Goal: Task Accomplishment & Management: Complete application form

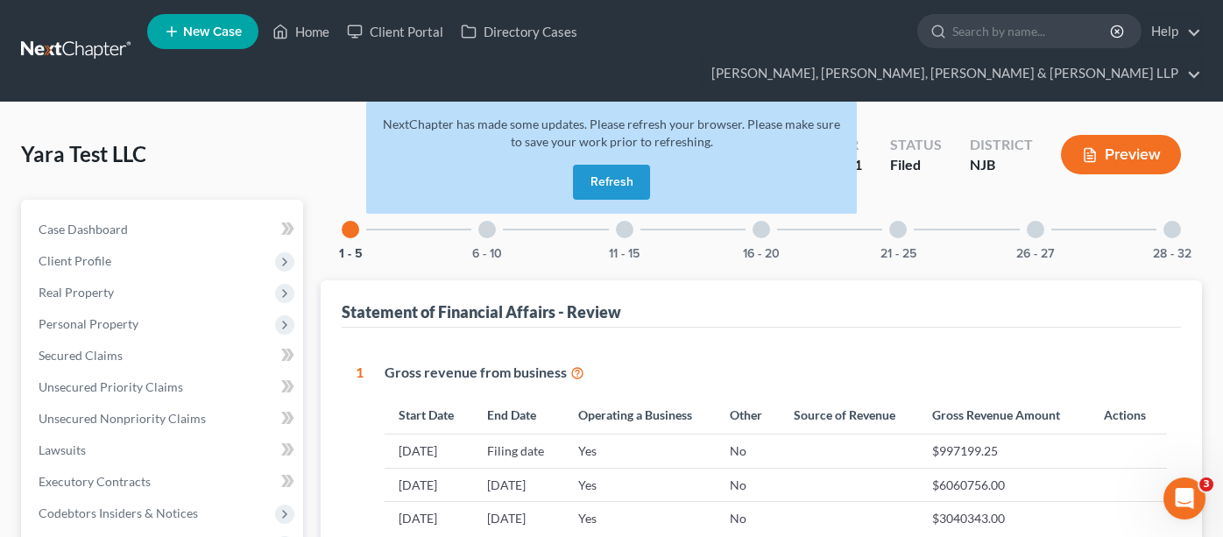
click at [620, 165] on button "Refresh" at bounding box center [611, 182] width 77 height 35
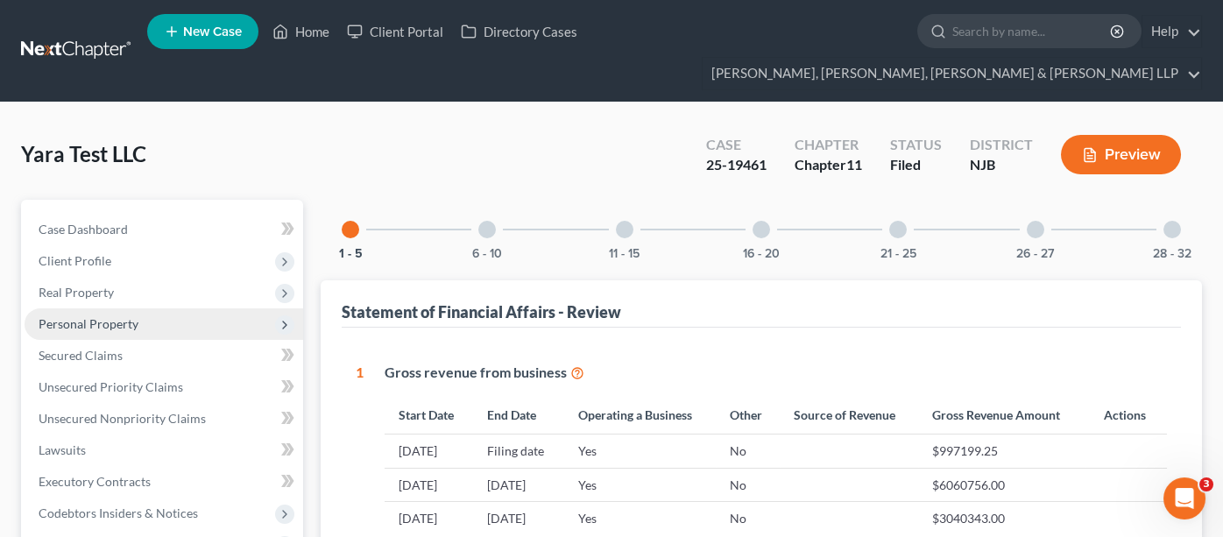
click at [120, 316] on span "Personal Property" at bounding box center [89, 323] width 100 height 15
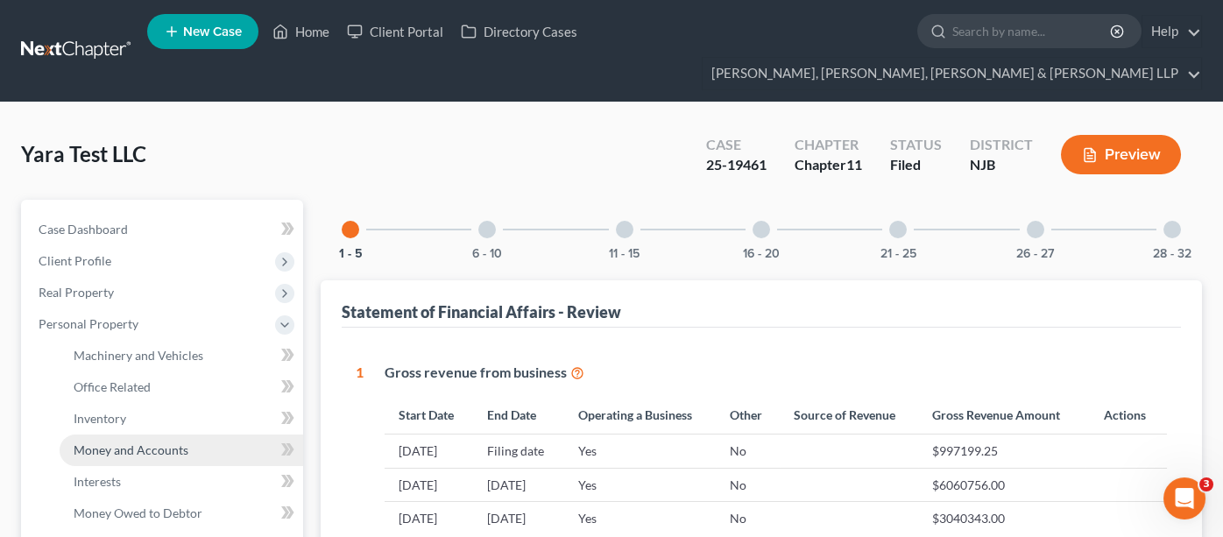
click at [123, 442] on span "Money and Accounts" at bounding box center [131, 449] width 115 height 15
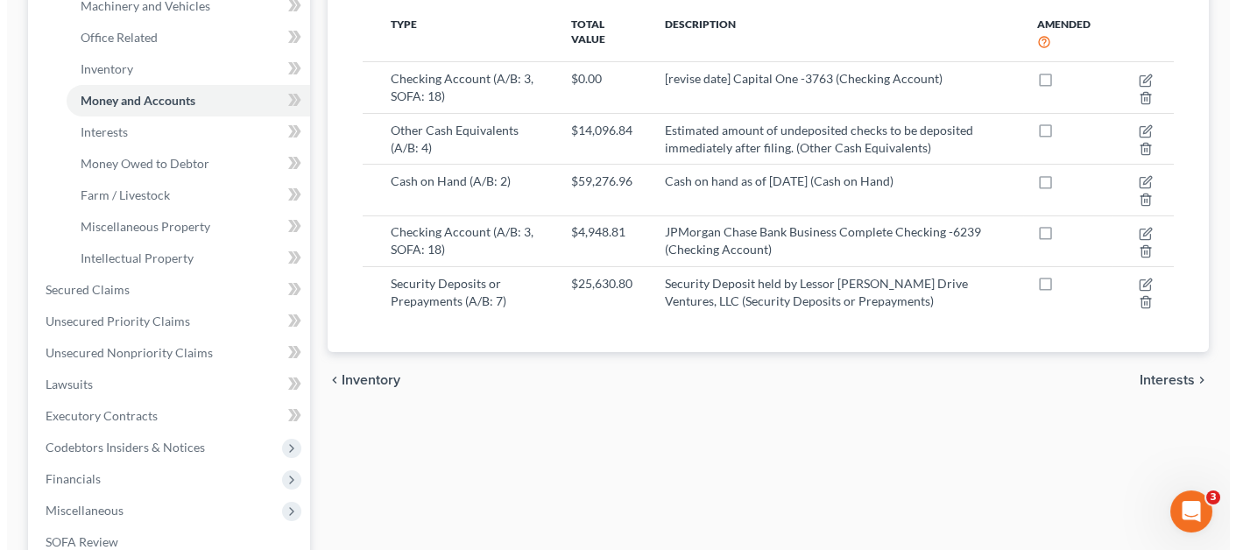
scroll to position [175, 0]
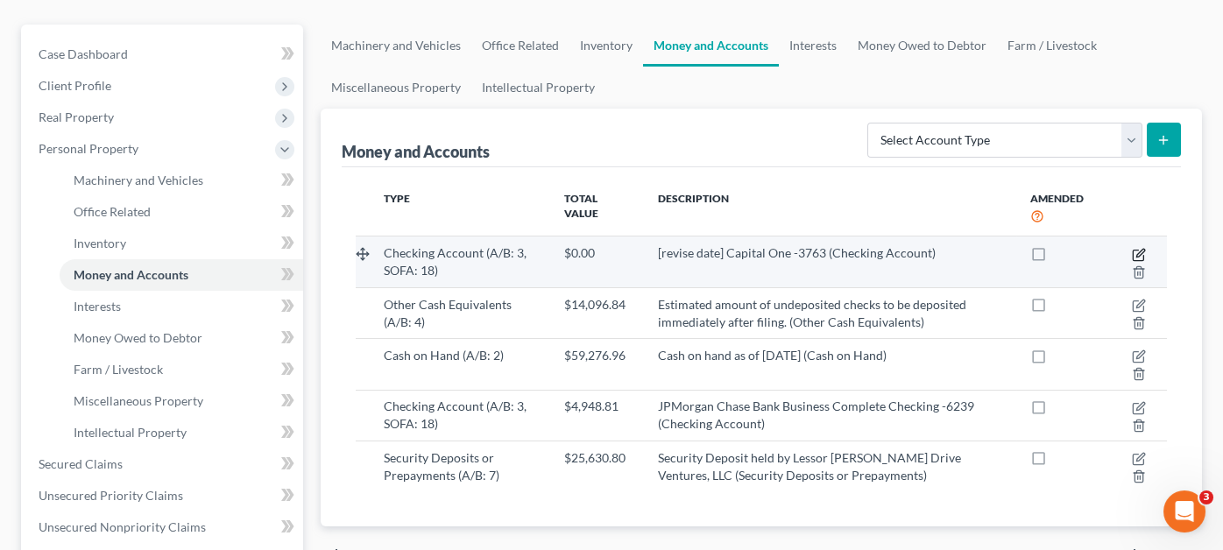
click at [1132, 248] on icon "button" at bounding box center [1139, 255] width 14 height 14
select select "48"
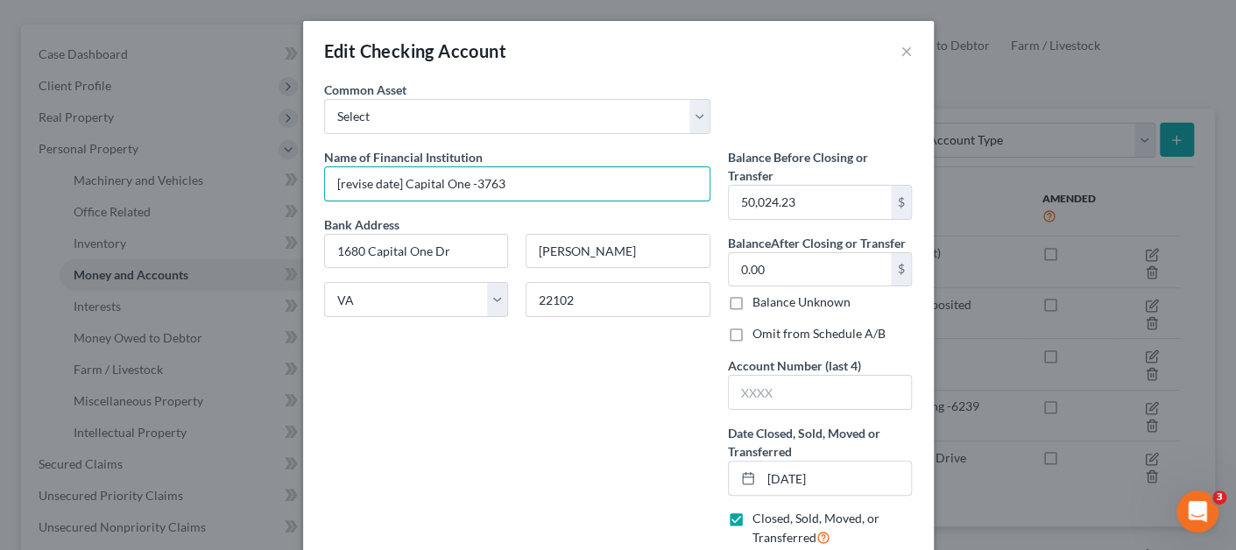
drag, startPoint x: 399, startPoint y: 186, endPoint x: 172, endPoint y: 196, distance: 227.9
click at [172, 196] on div "Edit Checking Account × Common Asset Select TD Bank Valley National Bank Bank o…" at bounding box center [618, 275] width 1236 height 550
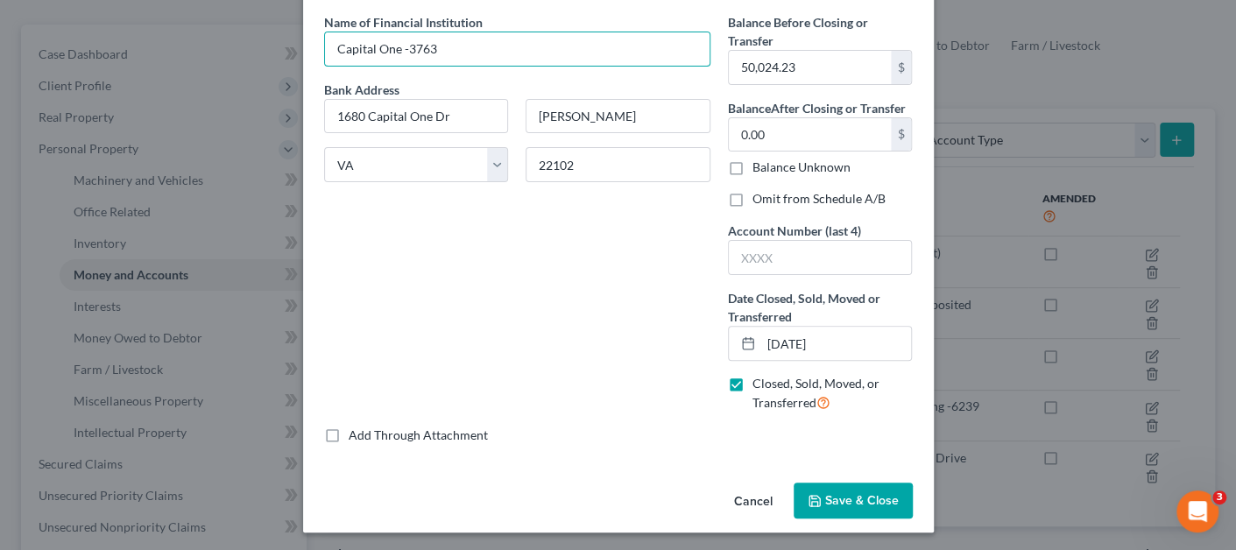
scroll to position [136, 0]
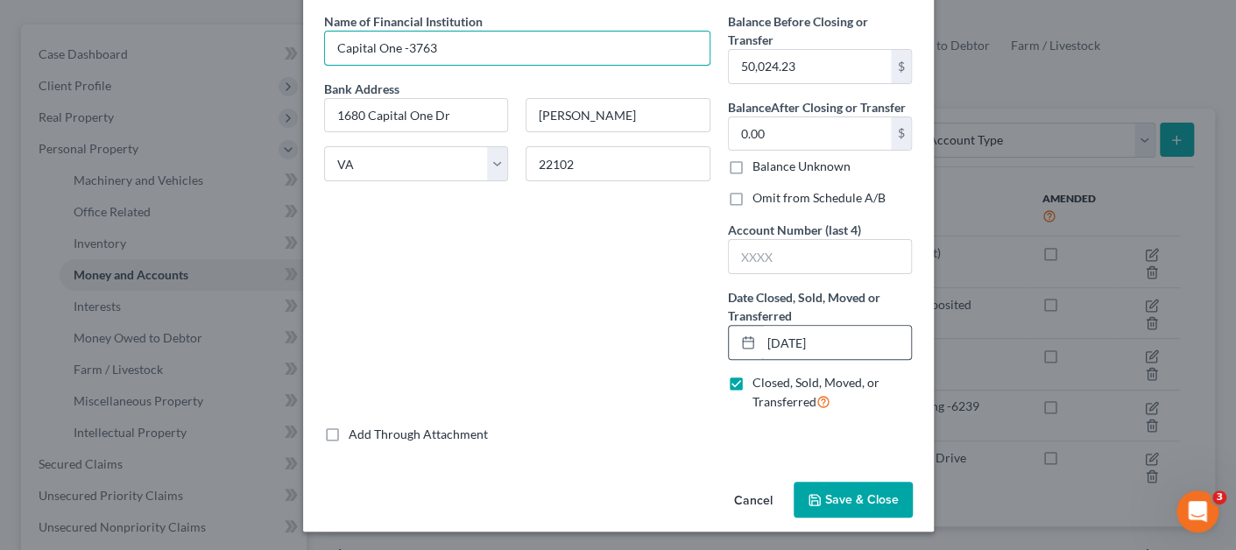
type input "Capital One -3763"
drag, startPoint x: 850, startPoint y: 335, endPoint x: 693, endPoint y: 322, distance: 158.2
click at [693, 322] on div "Name of Financial Institution * Capital One -3763 Bank Address 1680 Capital One…" at bounding box center [618, 218] width 606 height 413
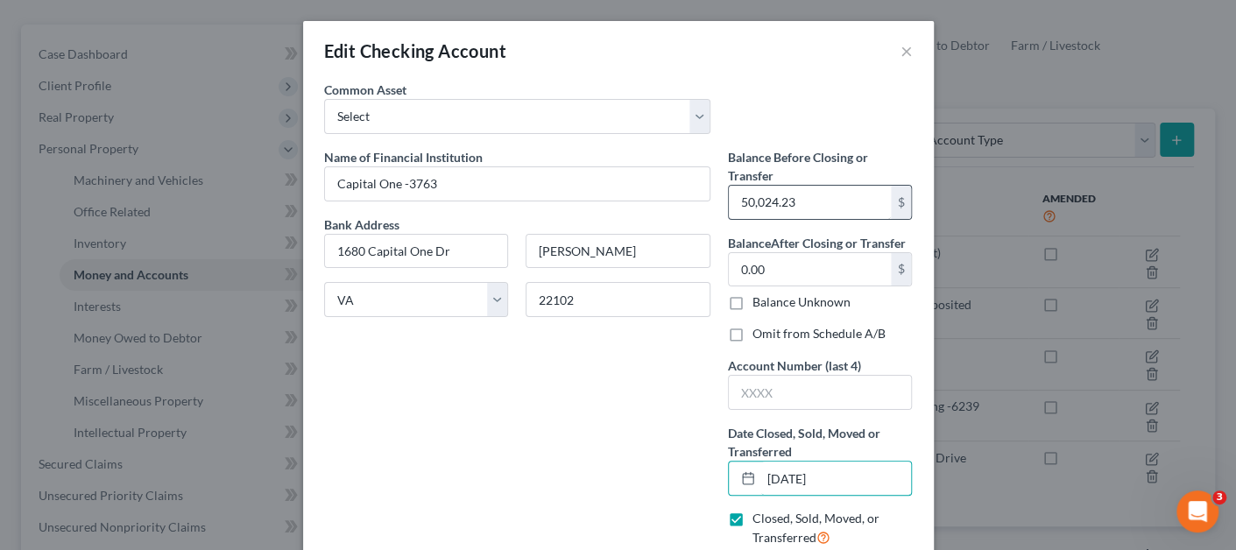
type input "11/13/2024"
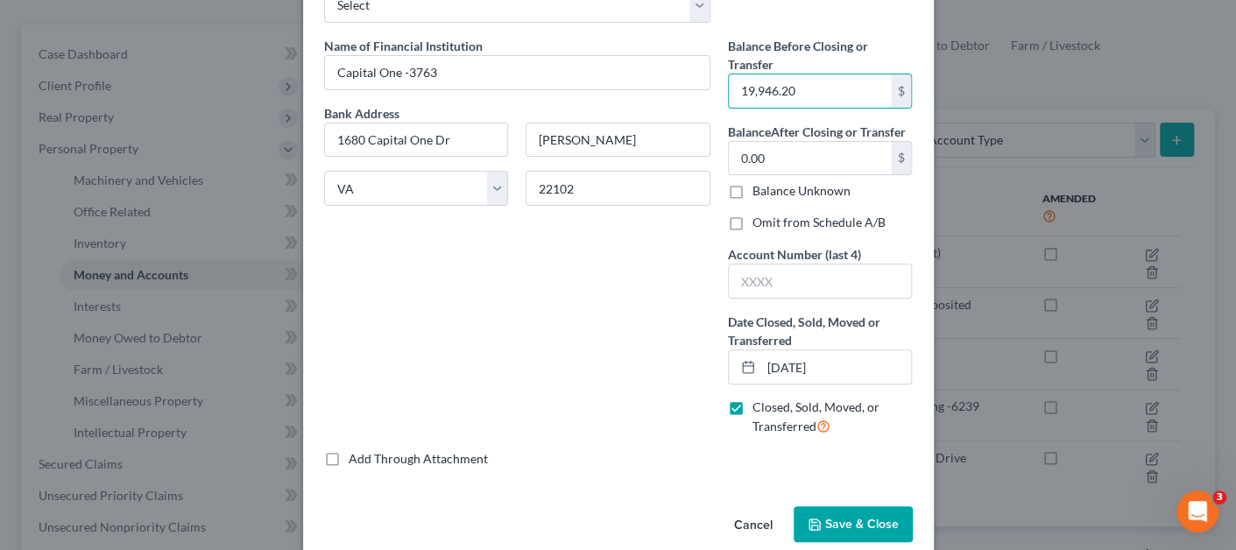
scroll to position [136, 0]
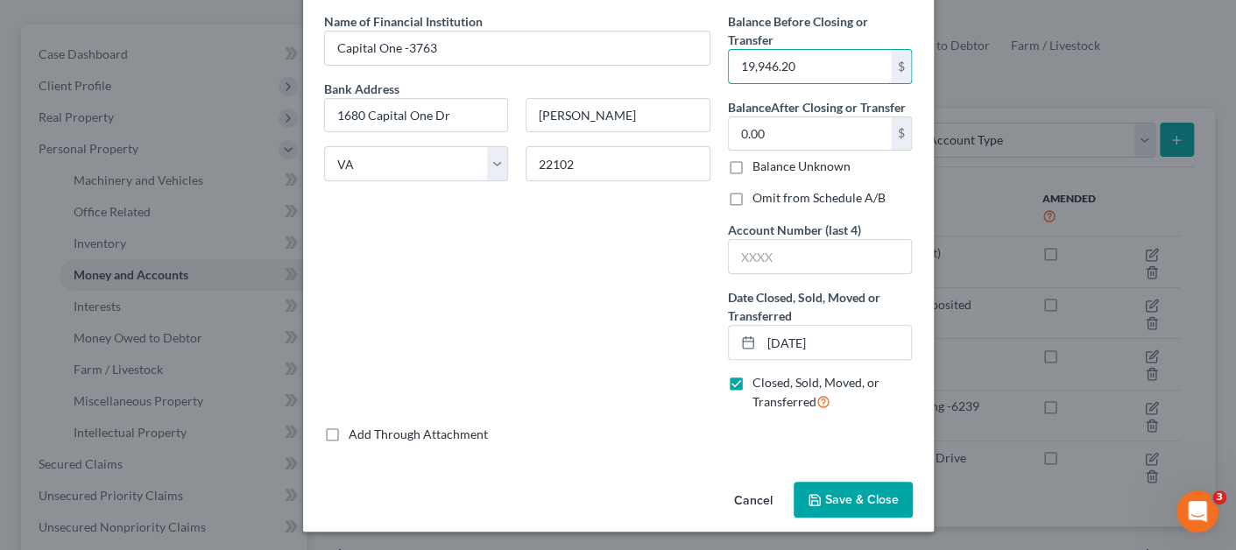
type input "19,946.20"
click at [826, 483] on button "Save & Close" at bounding box center [852, 500] width 119 height 37
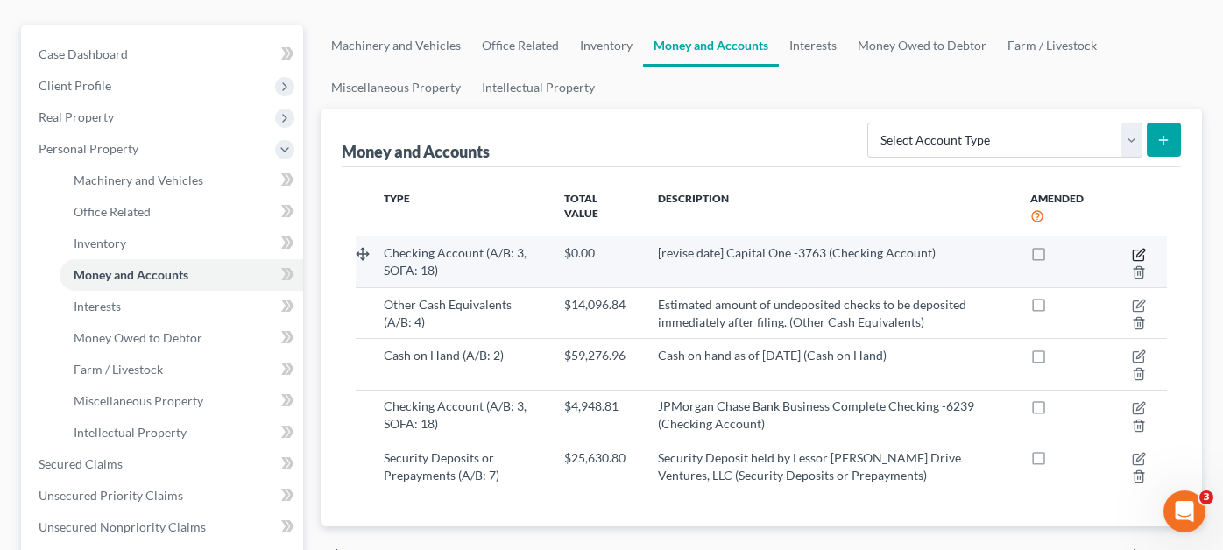
click at [1139, 248] on icon "button" at bounding box center [1139, 255] width 14 height 14
select select "48"
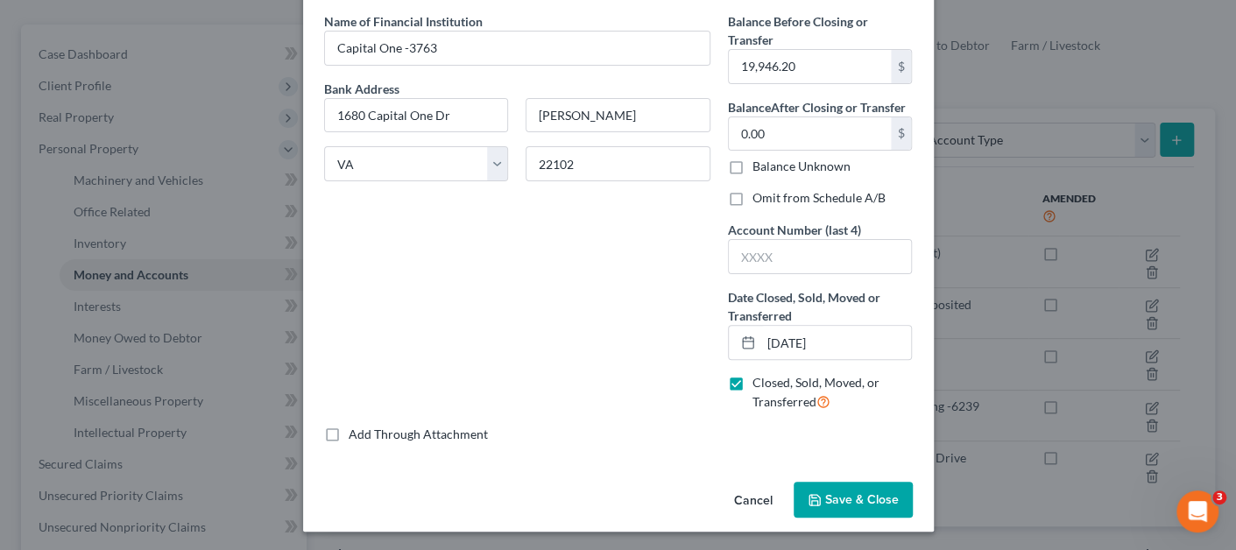
click at [808, 488] on button "Save & Close" at bounding box center [852, 500] width 119 height 37
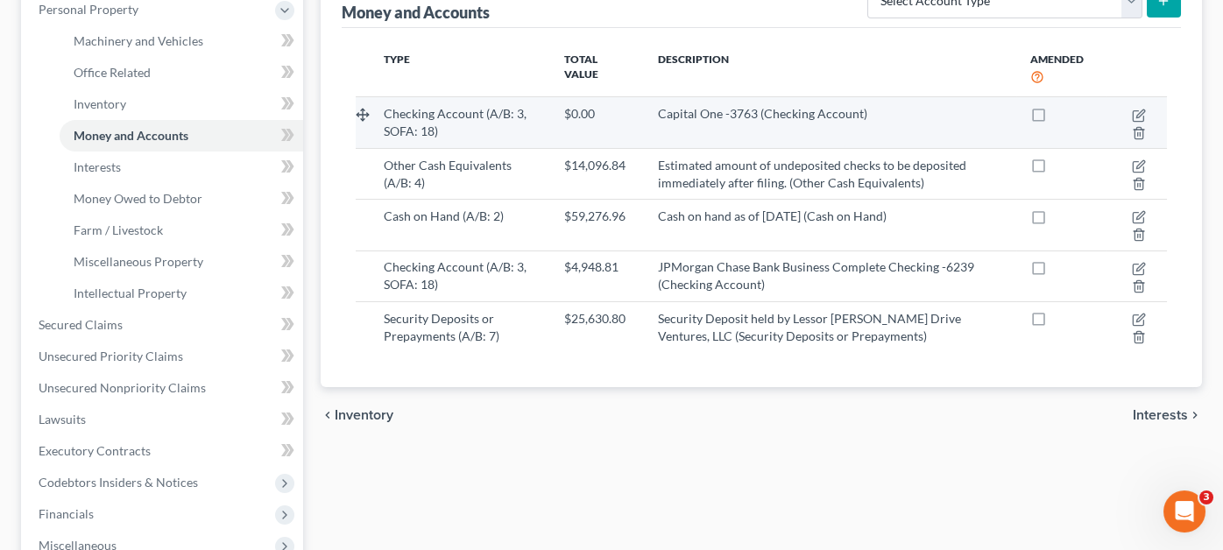
scroll to position [350, 0]
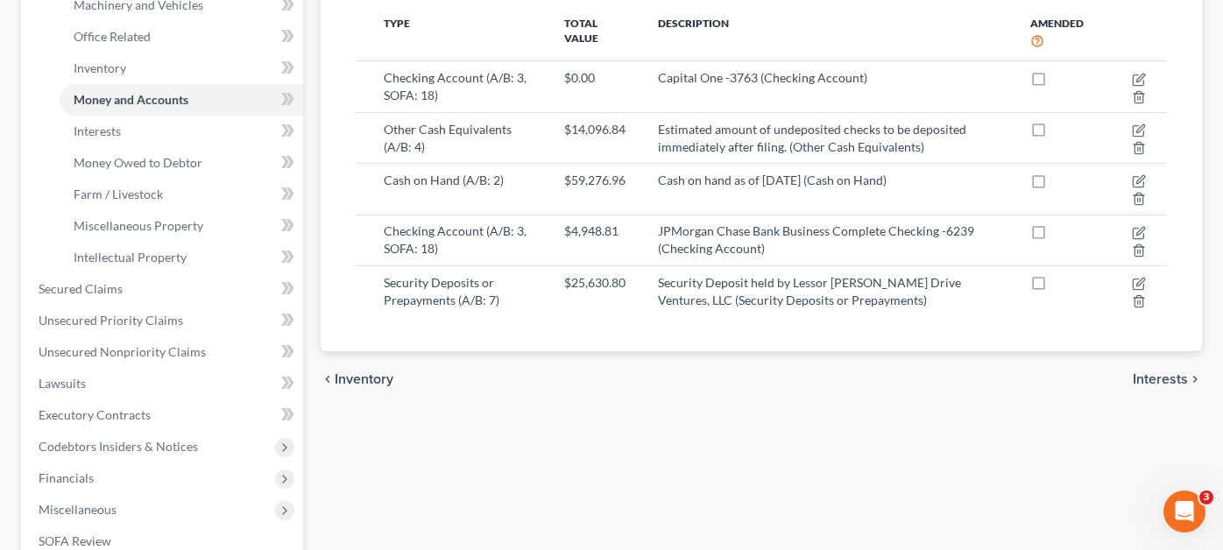
click at [508, 432] on div "Machinery and Vehicles Office Related Inventory Money and Accounts Interests Mo…" at bounding box center [761, 276] width 899 height 854
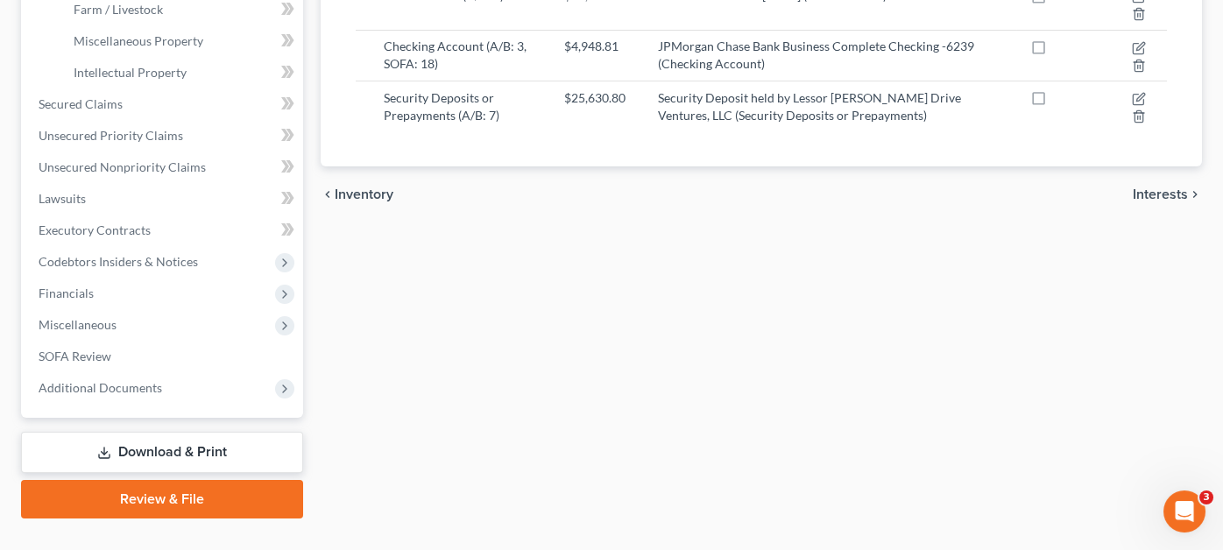
click at [158, 432] on link "Download & Print" at bounding box center [162, 452] width 282 height 41
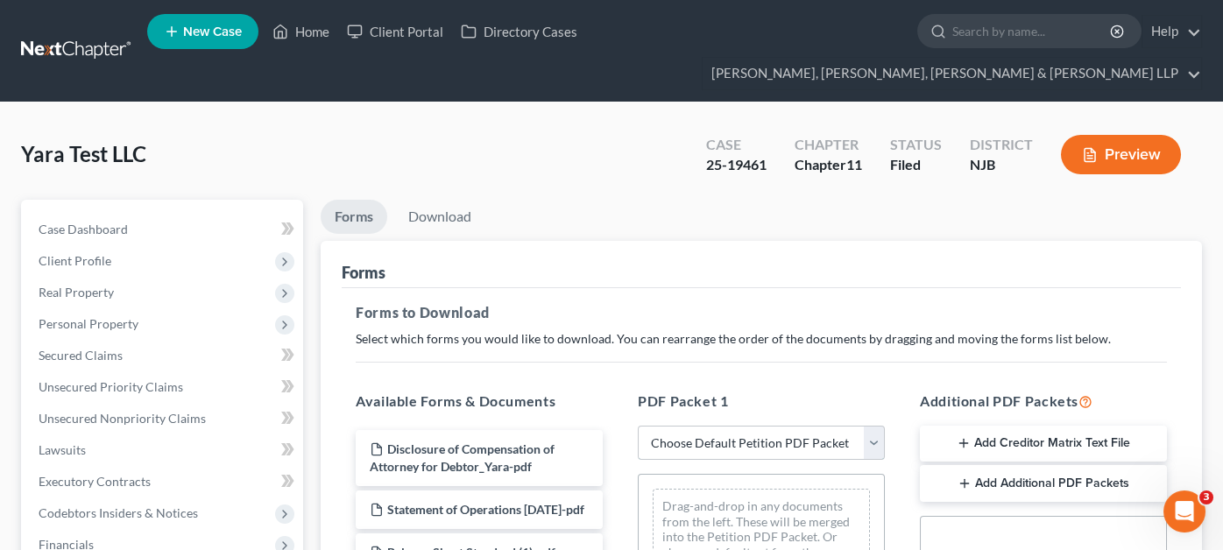
click at [712, 426] on select "Choose Default Petition PDF Packet Complete Bankruptcy Petition (all forms and …" at bounding box center [761, 443] width 247 height 35
select select "4"
click at [638, 426] on select "Choose Default Petition PDF Packet Complete Bankruptcy Petition (all forms and …" at bounding box center [761, 443] width 247 height 35
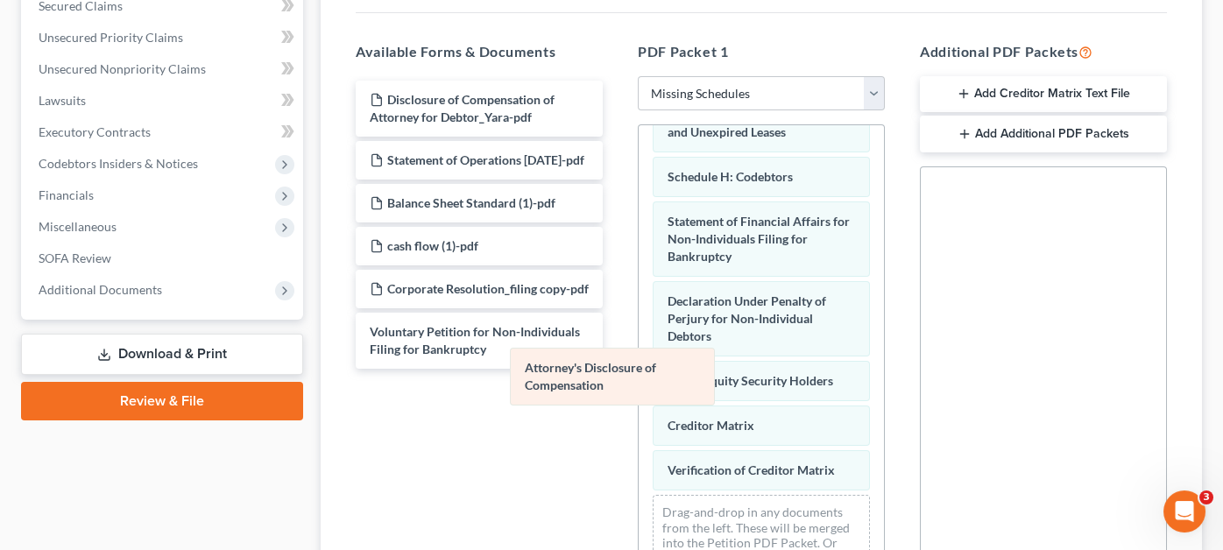
scroll to position [400, 0]
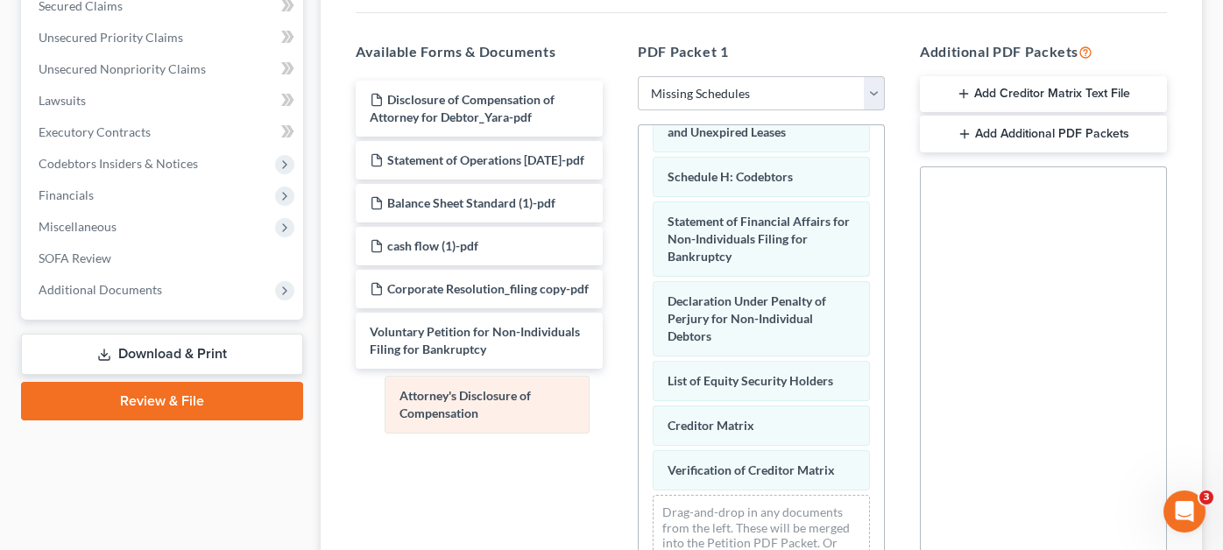
drag, startPoint x: 712, startPoint y: 333, endPoint x: 443, endPoint y: 398, distance: 276.6
click at [638, 398] on div "Attorney's Disclosure of Compensation Summary of Assets and Liabilities for Non…" at bounding box center [760, 170] width 245 height 871
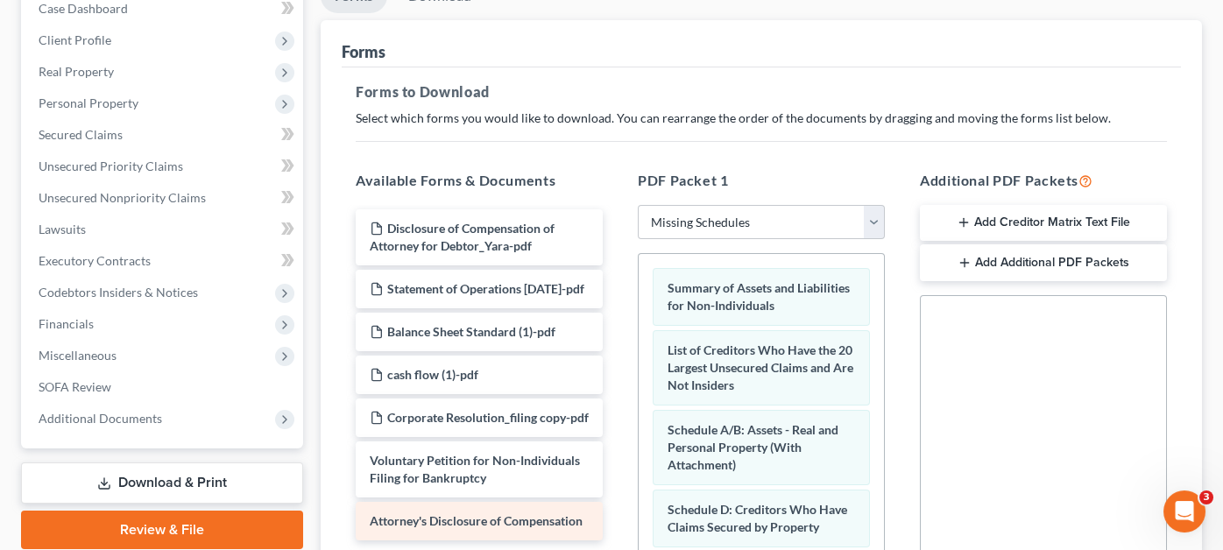
scroll to position [0, 0]
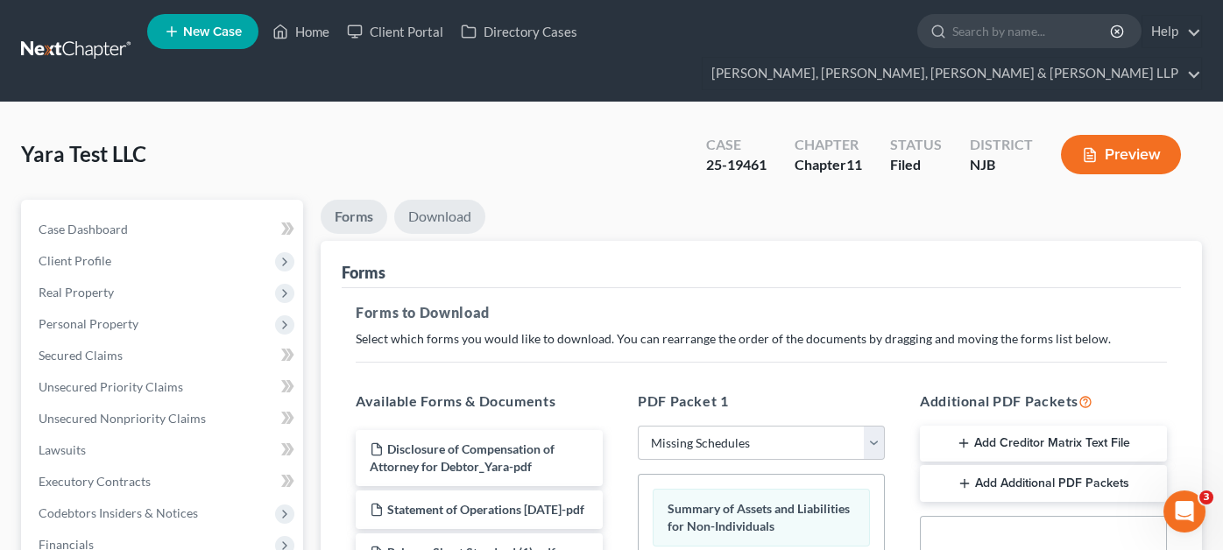
click at [434, 200] on link "Download" at bounding box center [439, 217] width 91 height 34
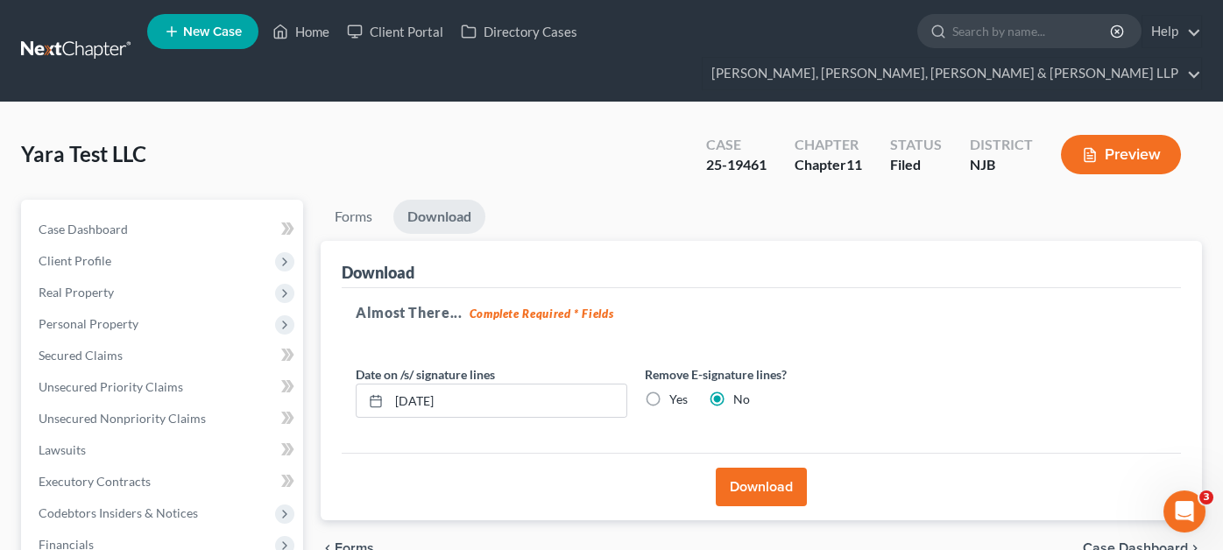
click at [760, 468] on button "Download" at bounding box center [761, 487] width 91 height 39
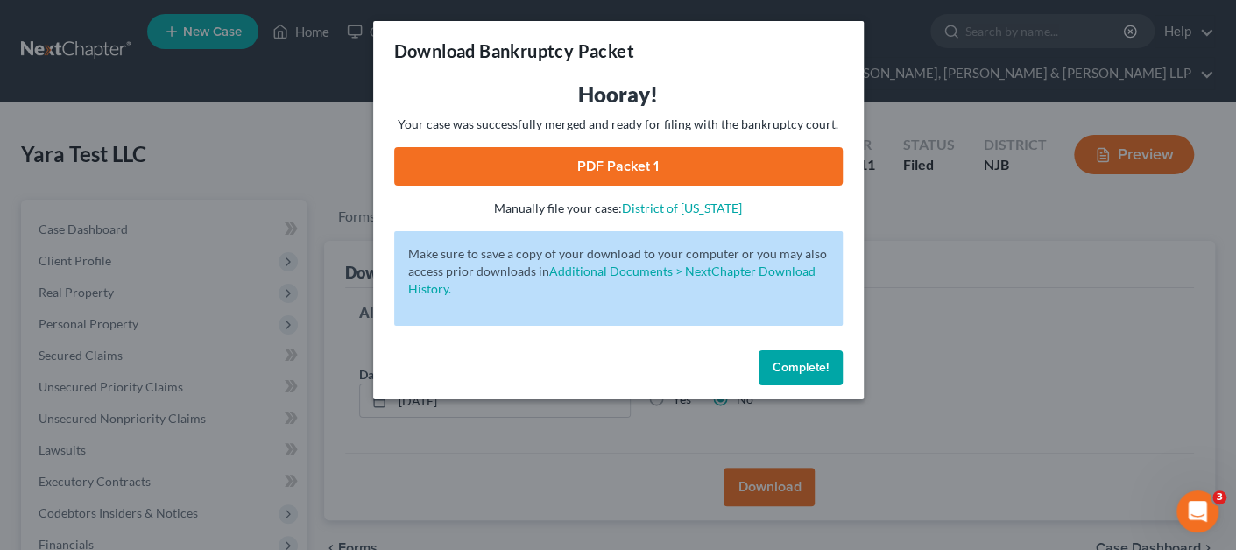
click at [622, 159] on link "PDF Packet 1" at bounding box center [618, 166] width 448 height 39
click at [292, 116] on div "Download Bankruptcy Packet Hooray! Your case was successfully merged and ready …" at bounding box center [618, 275] width 1236 height 550
